Goal: Task Accomplishment & Management: Manage account settings

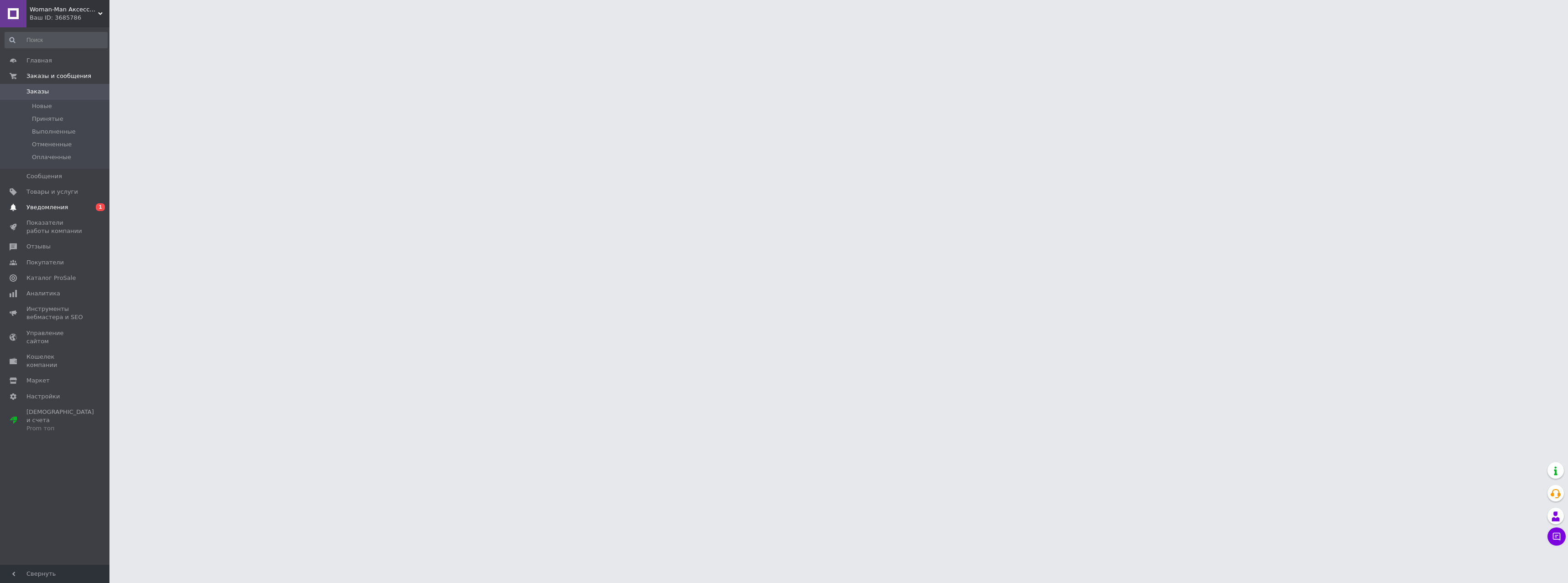
click at [47, 205] on span "Уведомления" at bounding box center [47, 207] width 41 height 8
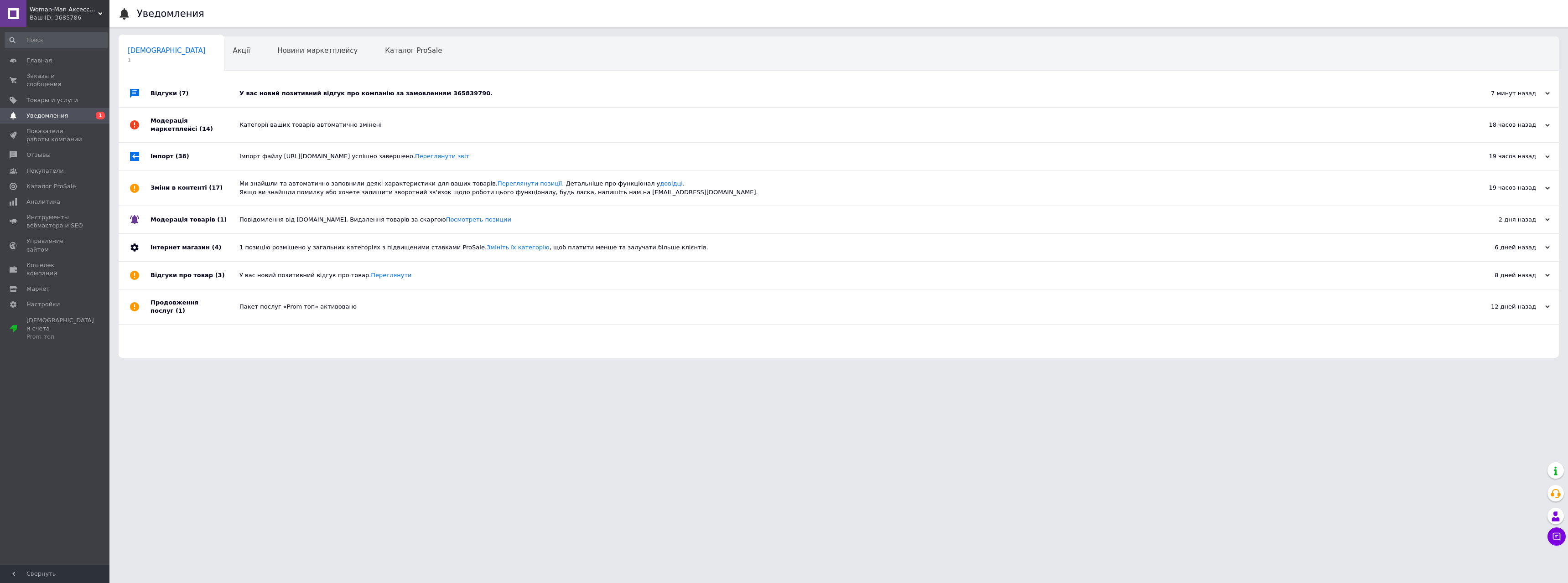
click at [338, 95] on div "У вас новий позитивний відгук про компанію за замовленням 365839790." at bounding box center [848, 93] width 1219 height 8
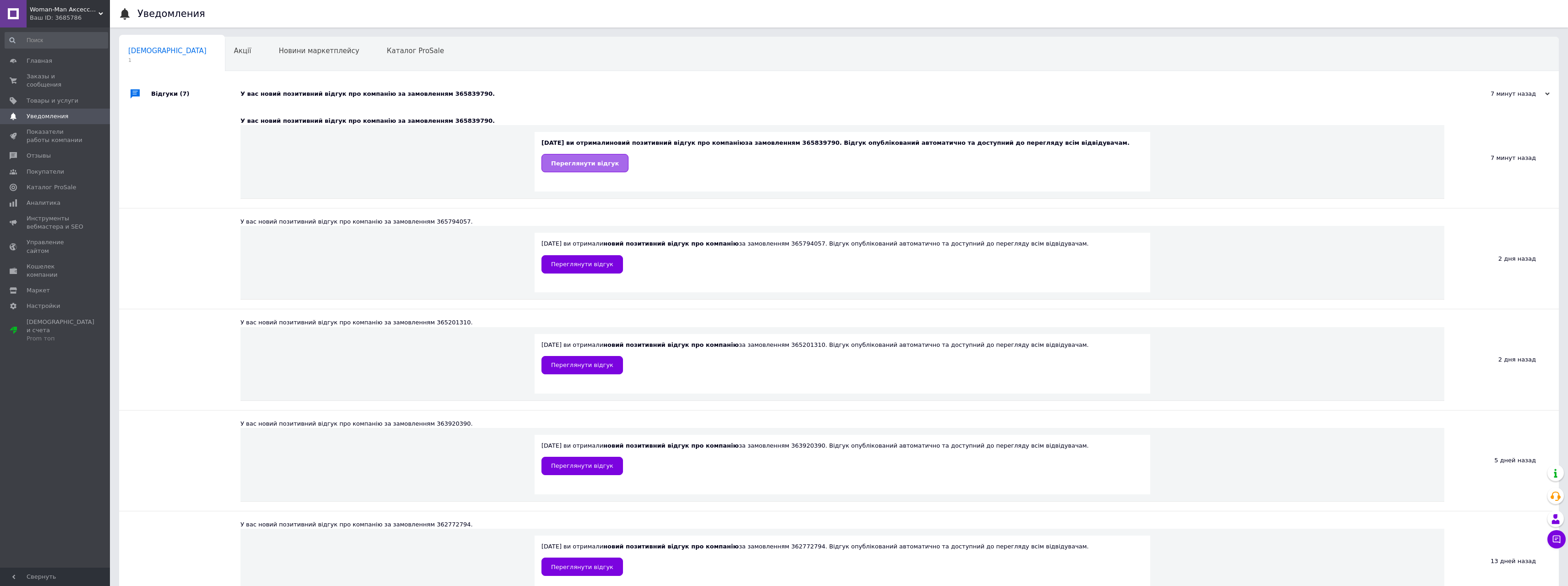
click at [550, 161] on link "Переглянути відгук" at bounding box center [585, 163] width 87 height 19
drag, startPoint x: 80, startPoint y: 75, endPoint x: 114, endPoint y: 13, distance: 70.7
click at [80, 75] on span "Заказы и сообщения" at bounding box center [56, 80] width 58 height 16
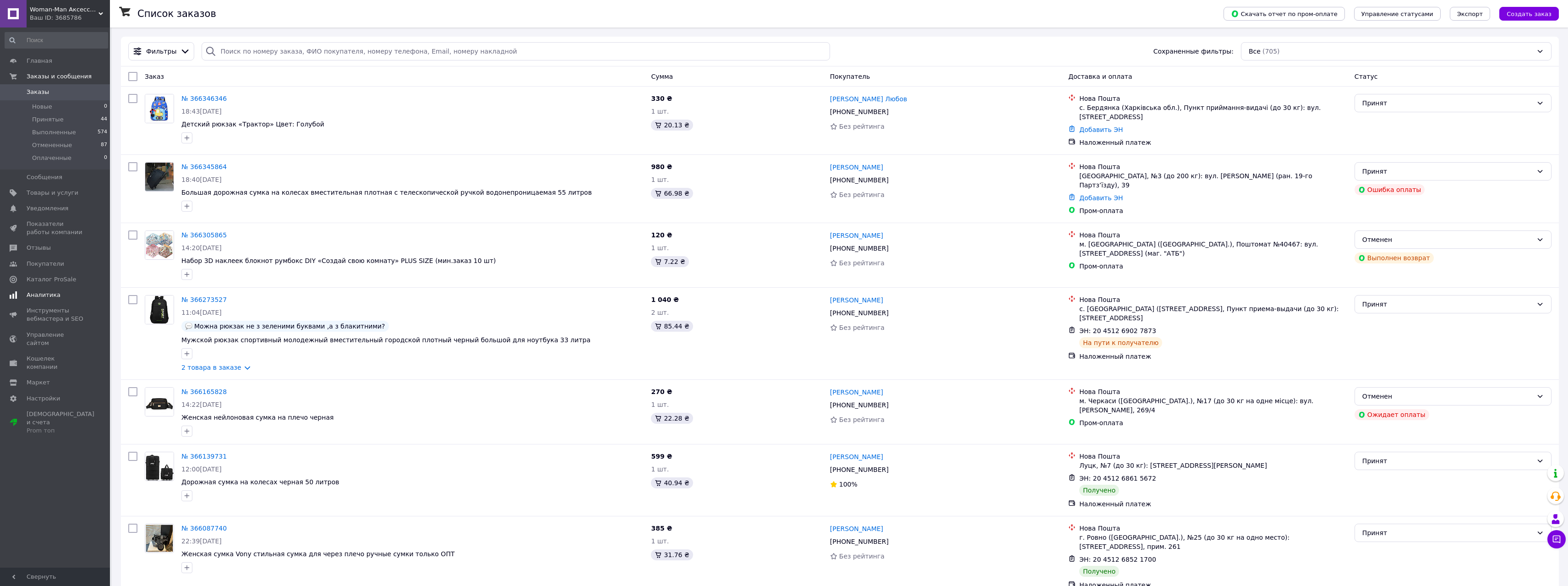
click at [45, 292] on span "Аналитика" at bounding box center [44, 294] width 34 height 8
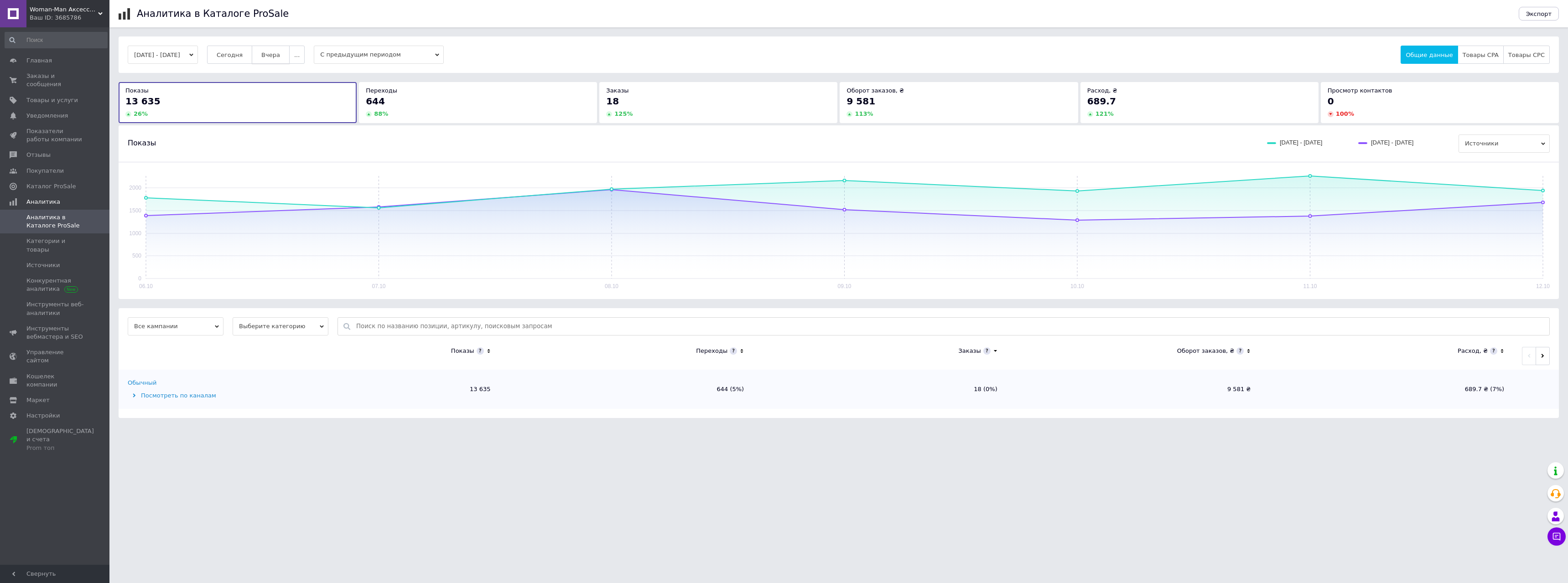
click at [276, 53] on span "Вчера" at bounding box center [270, 55] width 19 height 7
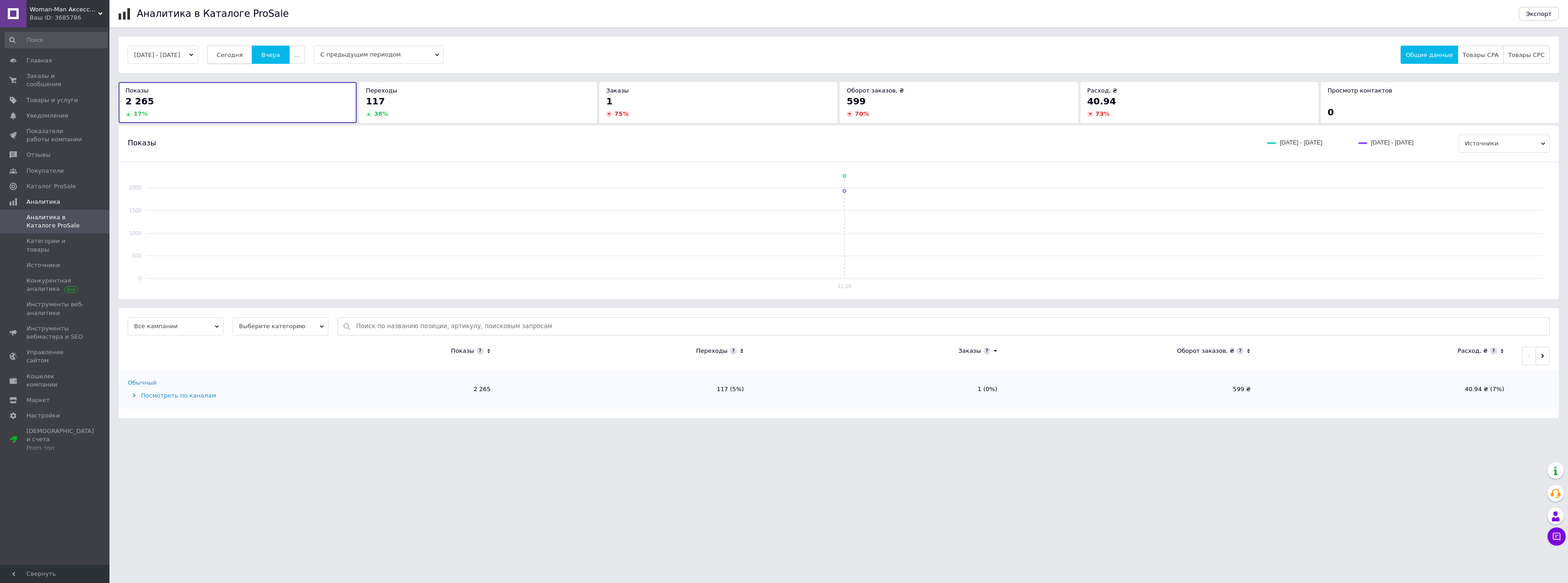
click at [239, 53] on span "Сегодня" at bounding box center [229, 55] width 26 height 7
click at [61, 75] on span "Заказы и сообщения" at bounding box center [56, 80] width 58 height 16
